Goal: Find specific page/section: Find specific page/section

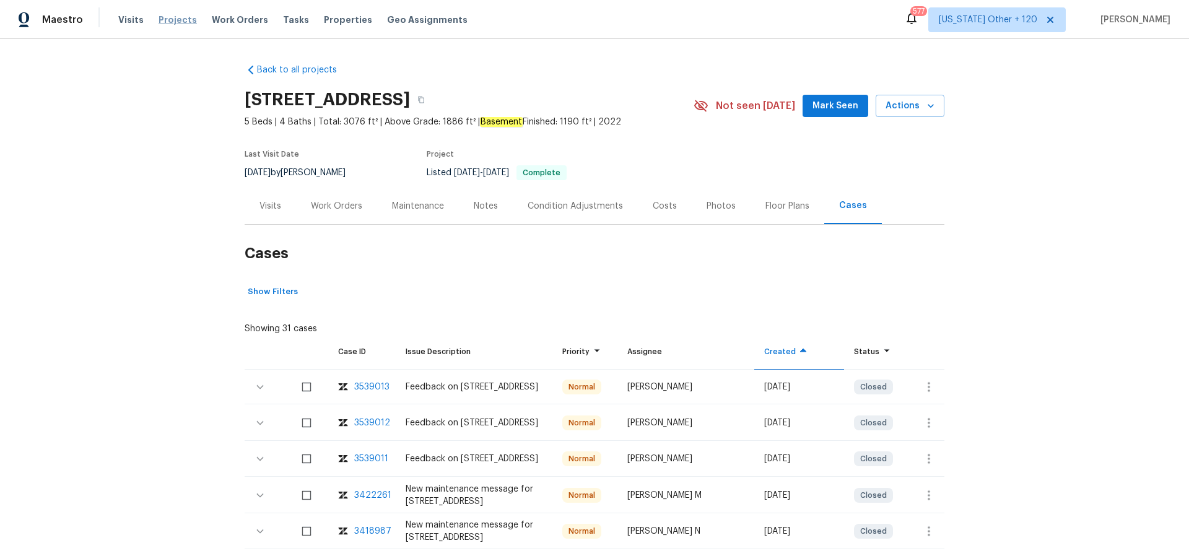
click at [167, 18] on span "Projects" at bounding box center [177, 20] width 38 height 12
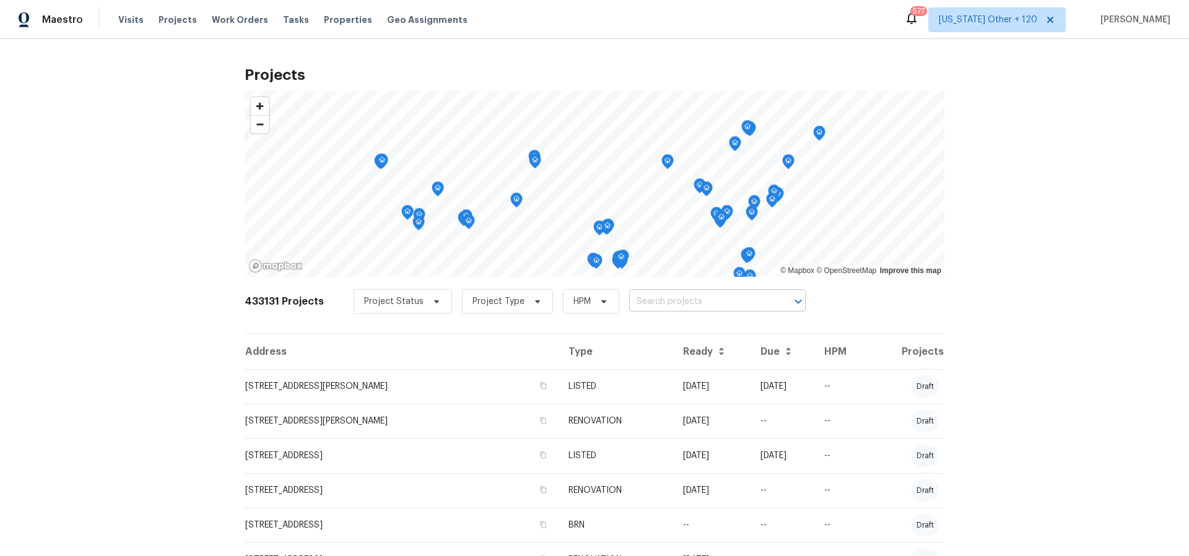
click at [740, 305] on input "text" at bounding box center [700, 301] width 142 height 19
type input "12858"
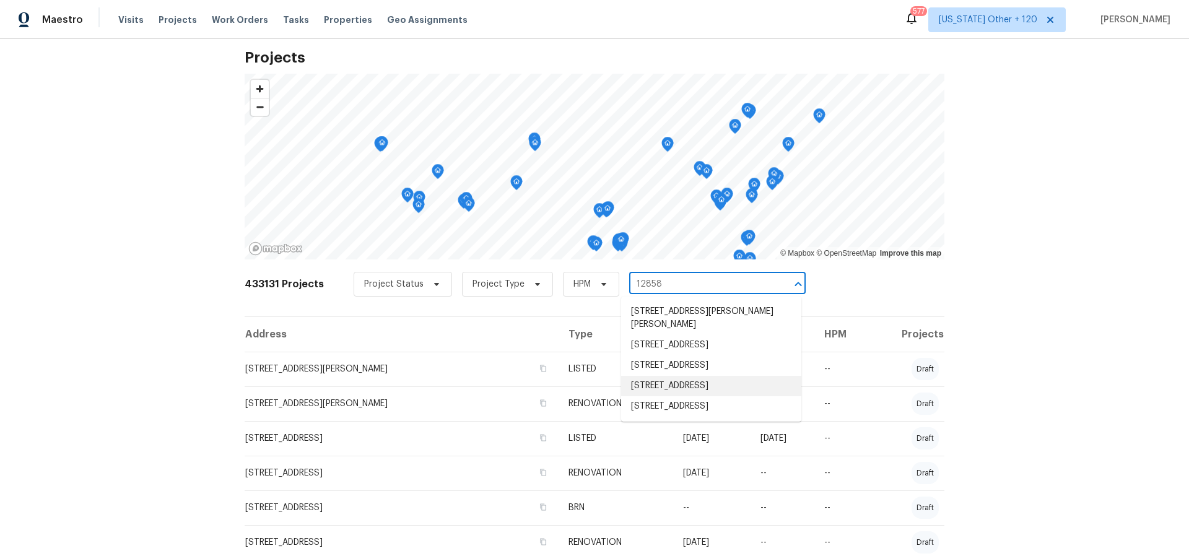
click at [698, 396] on li "[STREET_ADDRESS]" at bounding box center [711, 386] width 180 height 20
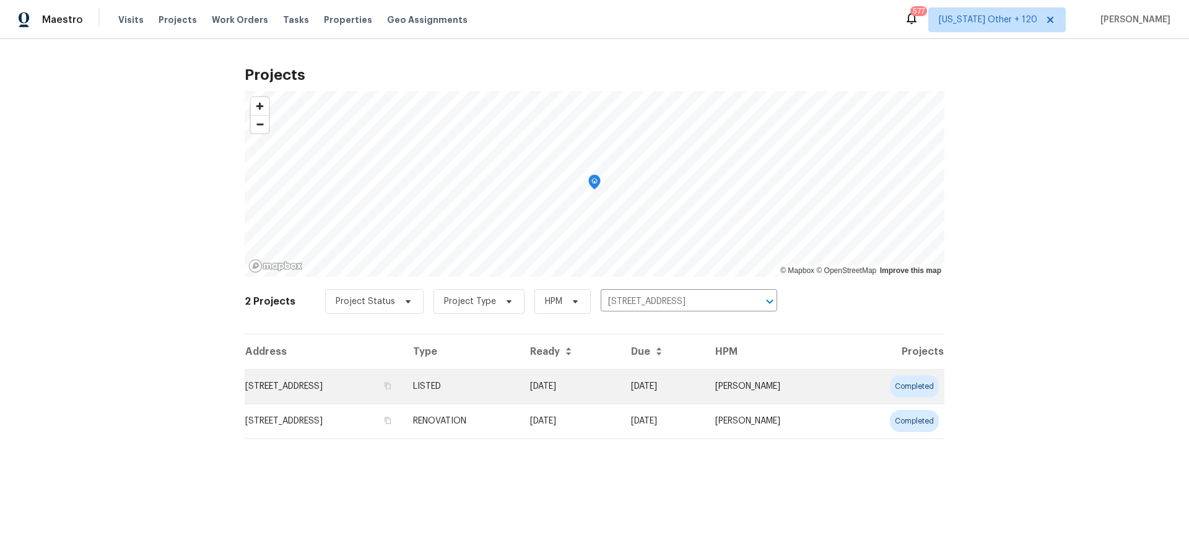
click at [389, 388] on td "[STREET_ADDRESS]" at bounding box center [324, 386] width 158 height 35
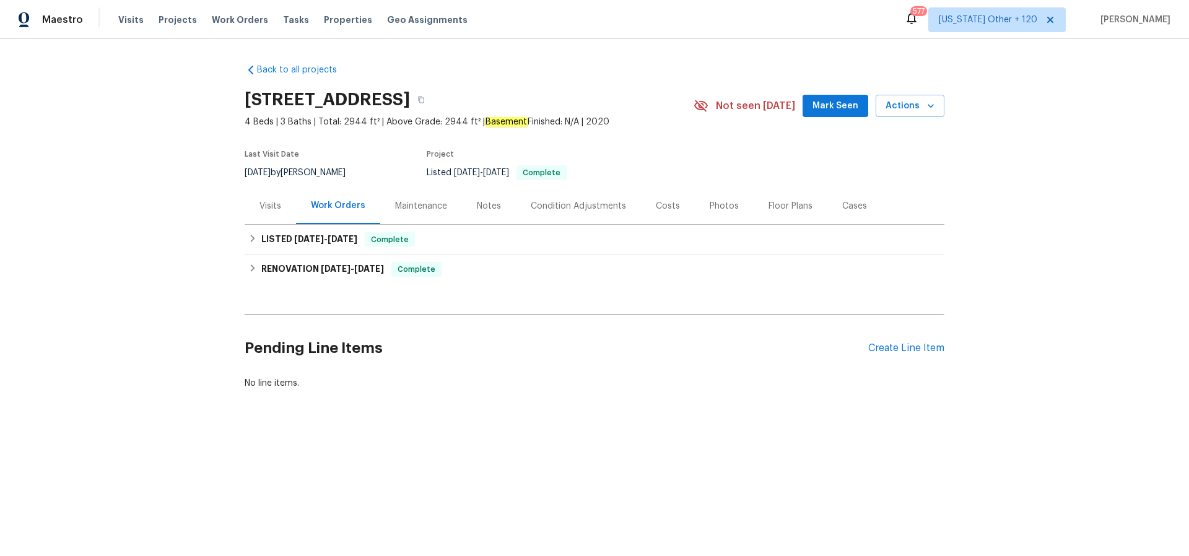
click at [834, 209] on div "Cases" at bounding box center [854, 206] width 54 height 37
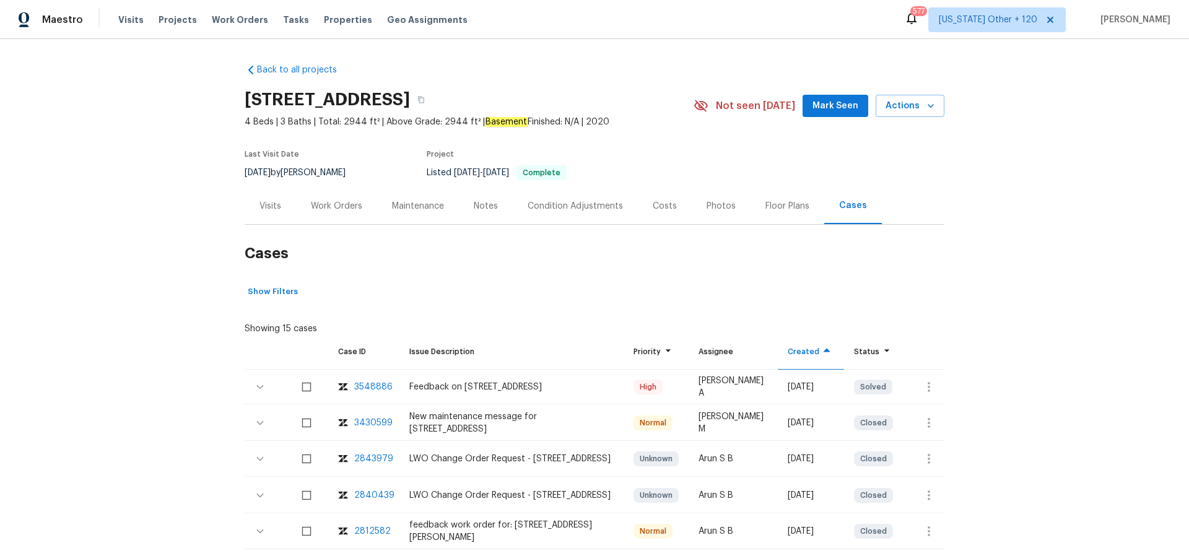
click at [370, 387] on div "3548886" at bounding box center [373, 387] width 38 height 12
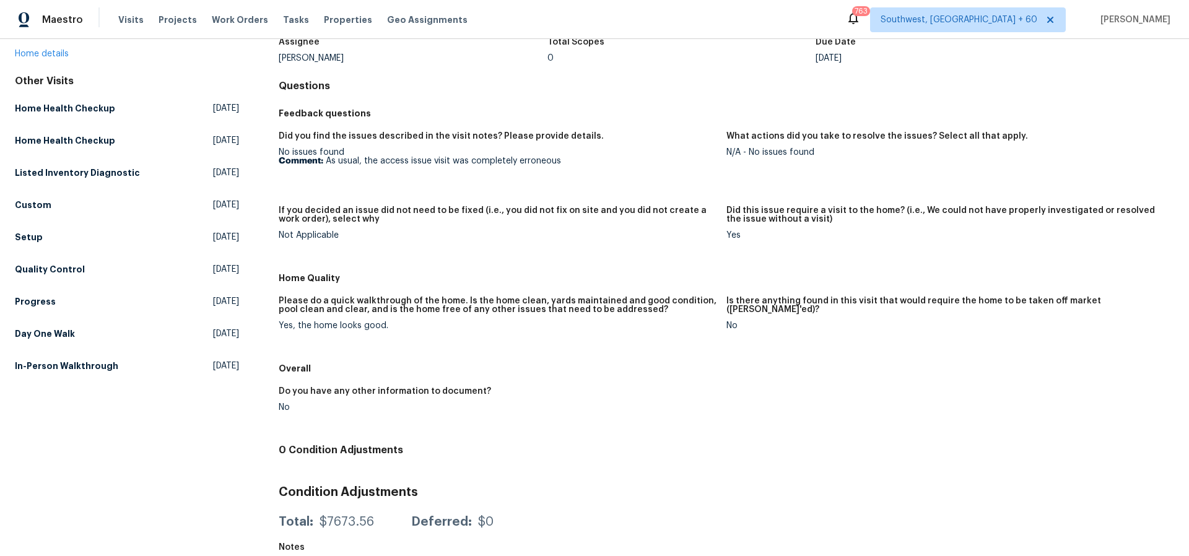
scroll to position [116, 0]
